Goal: Task Accomplishment & Management: Use online tool/utility

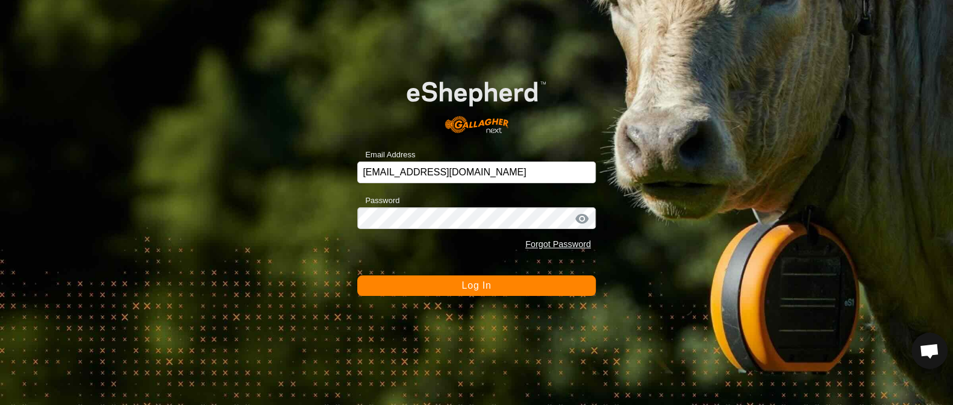
click at [485, 281] on span "Log In" at bounding box center [477, 285] width 30 height 10
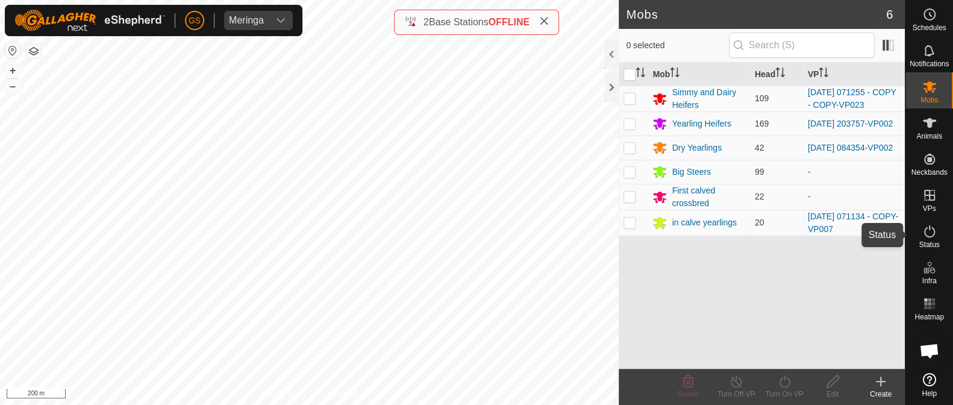
click at [931, 236] on icon at bounding box center [930, 231] width 11 height 12
